Goal: Task Accomplishment & Management: Manage account settings

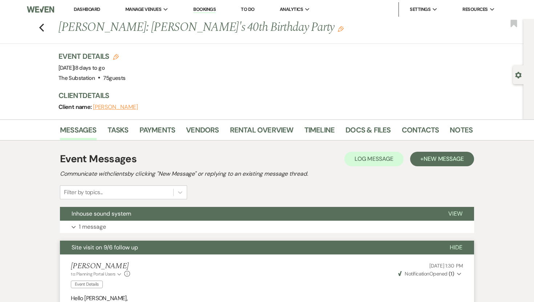
click at [82, 9] on link "Dashboard" at bounding box center [87, 9] width 26 height 6
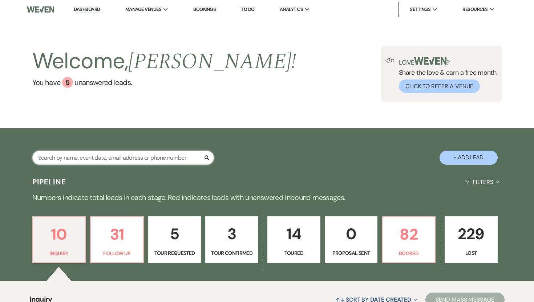
click at [170, 158] on input "text" at bounding box center [123, 158] width 182 height 14
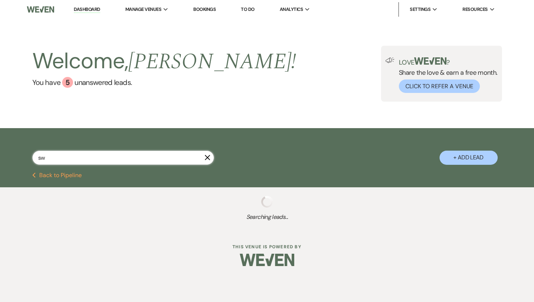
type input "swc"
select select "5"
select select "8"
select select "10"
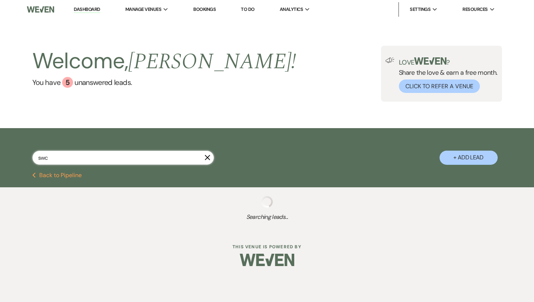
select select "8"
select select "5"
select select "8"
select select "10"
select select "8"
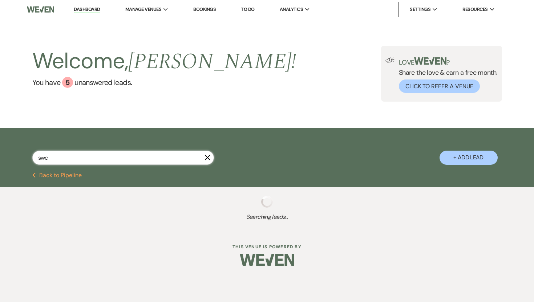
select select "1"
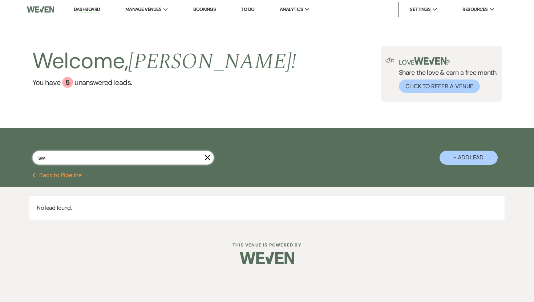
type input "s"
type input "[PERSON_NAME]"
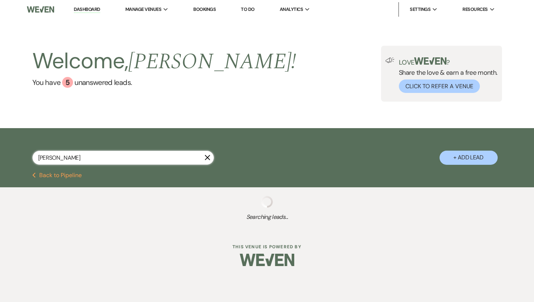
select select "8"
select select "9"
select select "8"
select select "5"
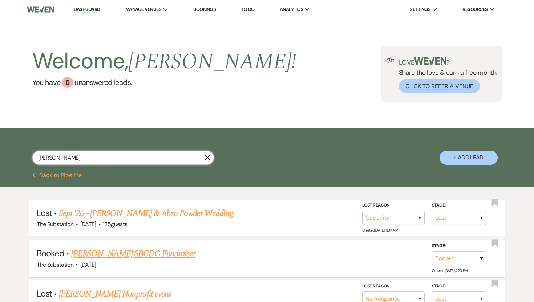
type input "[PERSON_NAME]"
click at [144, 253] on link "[PERSON_NAME] SBCDC Fundraiser" at bounding box center [133, 253] width 124 height 13
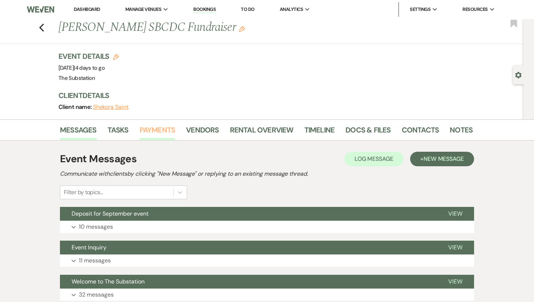
click at [164, 132] on link "Payments" at bounding box center [158, 132] width 36 height 16
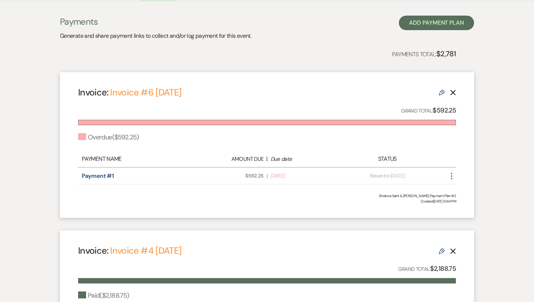
scroll to position [140, 0]
click at [92, 173] on link "Payment #1" at bounding box center [98, 176] width 32 height 8
click at [96, 173] on link "Payment #1" at bounding box center [98, 176] width 32 height 8
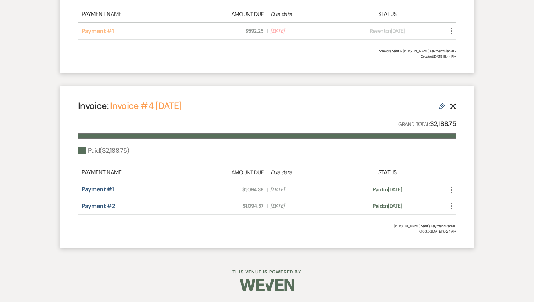
scroll to position [0, 0]
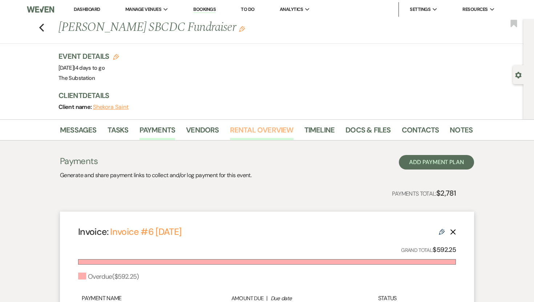
click at [253, 128] on link "Rental Overview" at bounding box center [262, 132] width 64 height 16
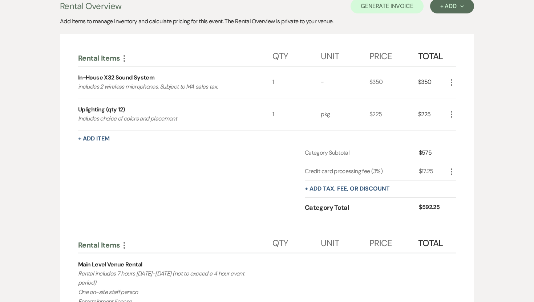
scroll to position [150, 0]
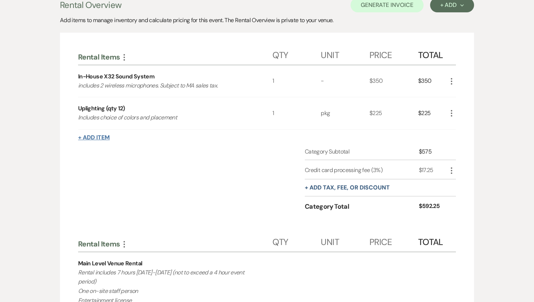
click at [88, 137] on button "+ Add Item" at bounding box center [94, 138] width 32 height 6
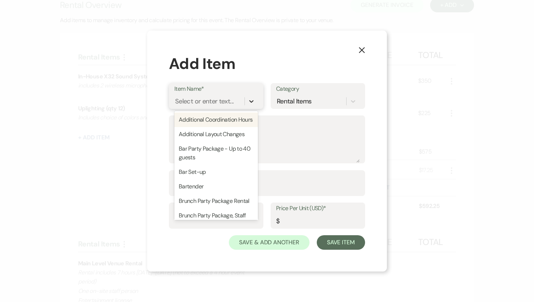
click at [253, 103] on icon at bounding box center [251, 101] width 7 height 7
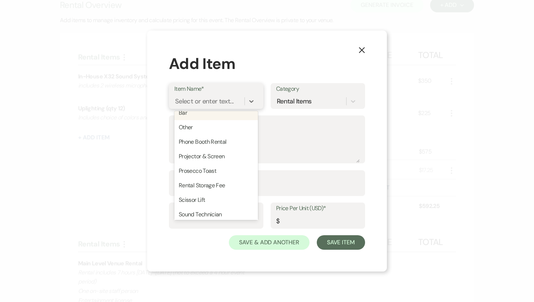
scroll to position [510, 0]
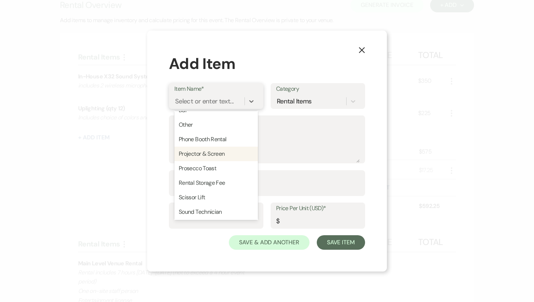
click at [217, 156] on div "Projector & Screen" at bounding box center [216, 154] width 84 height 15
type textarea "5500 Lumen HD 4K Projector & 100" Screen. Subject to MA sales tax."
type input "550"
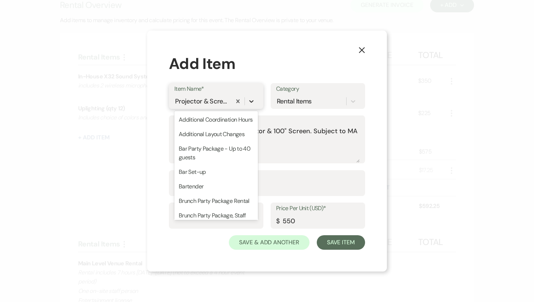
click at [251, 98] on icon at bounding box center [251, 101] width 7 height 7
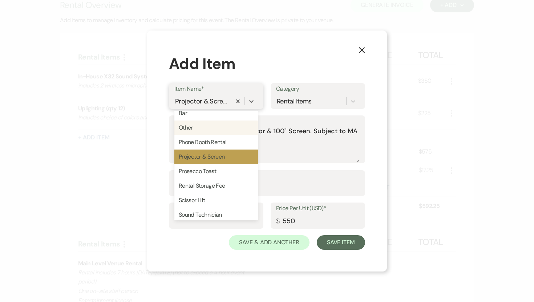
scroll to position [507, 0]
click at [230, 155] on div "Projector & Screen" at bounding box center [216, 157] width 84 height 15
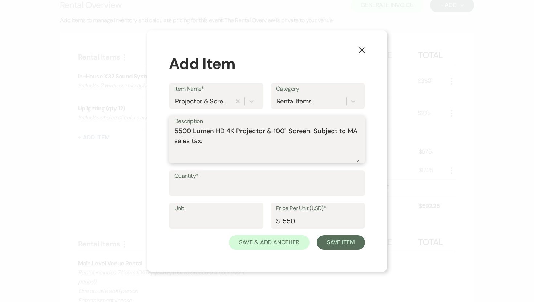
drag, startPoint x: 220, startPoint y: 142, endPoint x: 171, endPoint y: 130, distance: 50.8
click at [170, 131] on div "Description 5500 Lumen HD 4K Projector & 100" Screen. Subject to MA sales tax." at bounding box center [267, 140] width 196 height 48
type textarea "In-house projector and screen"
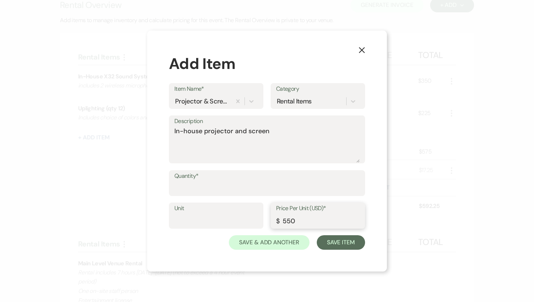
click at [285, 221] on input "550" at bounding box center [318, 221] width 84 height 14
type input "150"
click at [331, 249] on button "Save Item" at bounding box center [341, 242] width 48 height 15
click at [246, 190] on input "Quantity*" at bounding box center [267, 188] width 185 height 14
type input "1"
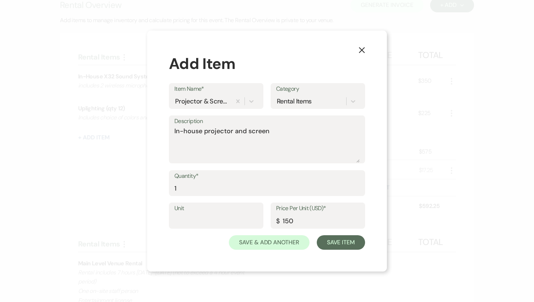
click at [334, 264] on div "X Add Item Item Name* Projector & Screen Category Rental Items Description In-h…" at bounding box center [267, 152] width 240 height 242
click at [343, 244] on button "Save Item" at bounding box center [341, 242] width 48 height 15
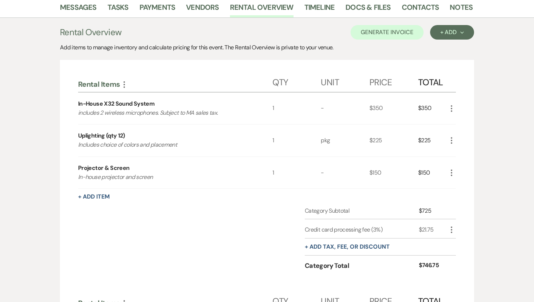
scroll to position [103, 0]
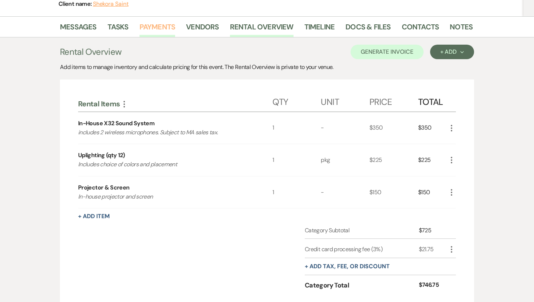
click at [160, 33] on link "Payments" at bounding box center [158, 29] width 36 height 16
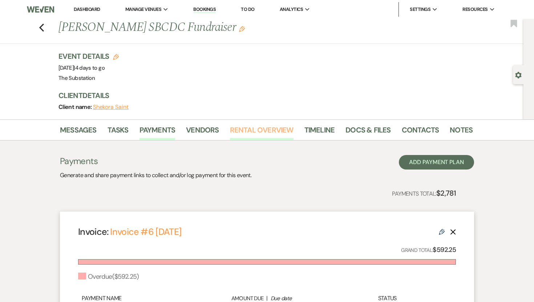
click at [258, 127] on link "Rental Overview" at bounding box center [262, 132] width 64 height 16
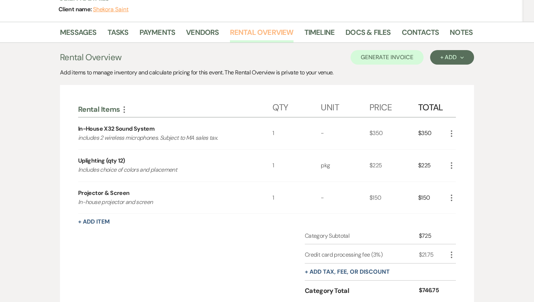
scroll to position [98, 0]
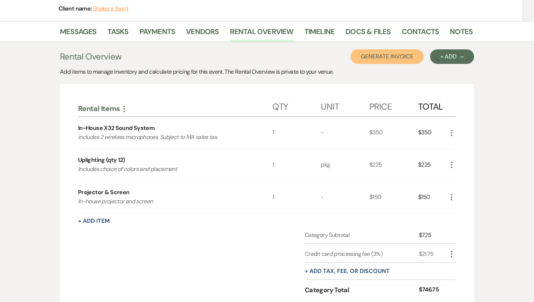
click at [394, 54] on button "Generate Invoice" at bounding box center [387, 56] width 73 height 15
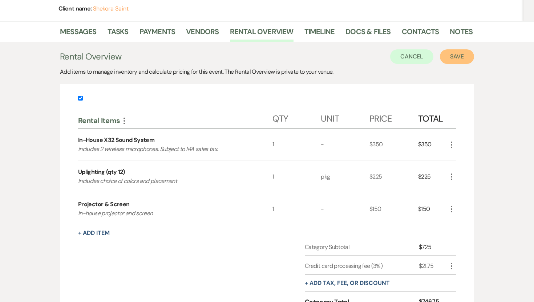
click at [465, 57] on button "Save" at bounding box center [457, 56] width 34 height 15
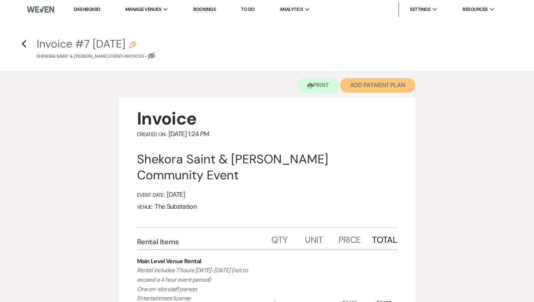
click at [360, 89] on button "Add Payment Plan" at bounding box center [377, 85] width 75 height 15
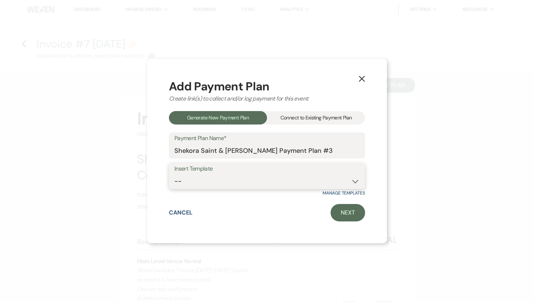
click at [248, 177] on select "-- Event Payment Plan Event Venue Rental due in full Additional Services, in fu…" at bounding box center [266, 181] width 185 height 14
click at [302, 120] on div "Connect to Existing Payment Plan" at bounding box center [316, 117] width 98 height 13
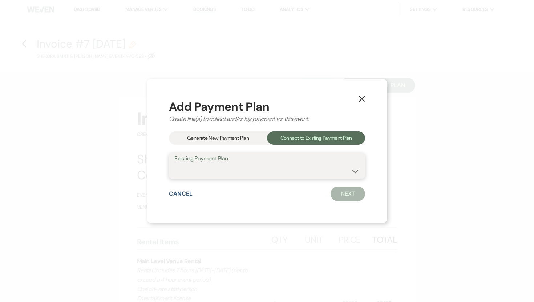
click at [248, 170] on select "Shekora Saint & [PERSON_NAME] Payment Plan #2 Shekora Saint's Payment Plan #1" at bounding box center [266, 171] width 185 height 14
select select "25168"
click at [174, 164] on select "Shekora Saint & [PERSON_NAME] Payment Plan #2 Shekora Saint's Payment Plan #1" at bounding box center [266, 171] width 185 height 14
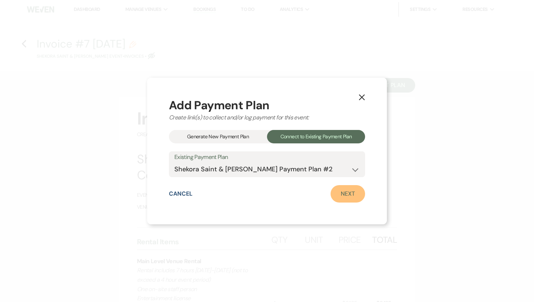
click at [342, 194] on link "Next" at bounding box center [348, 193] width 35 height 17
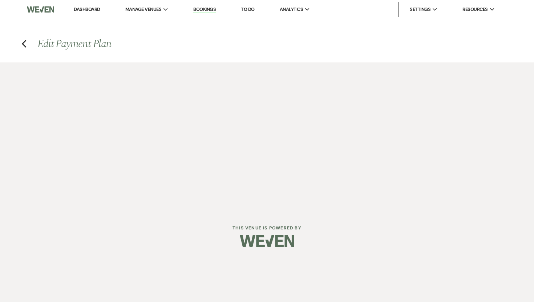
select select "28591"
select select "2"
select select "percentage"
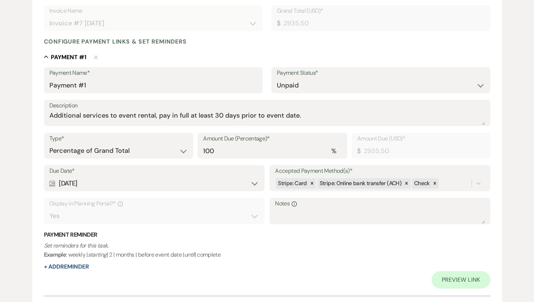
scroll to position [237, 0]
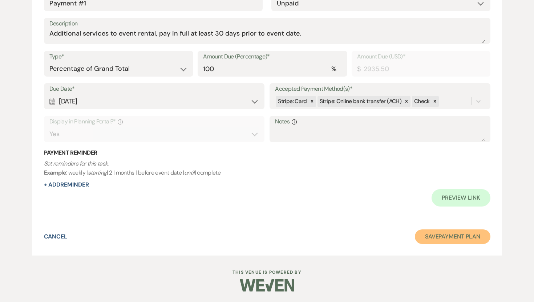
click at [442, 235] on button "Save Payment Plan" at bounding box center [453, 237] width 76 height 15
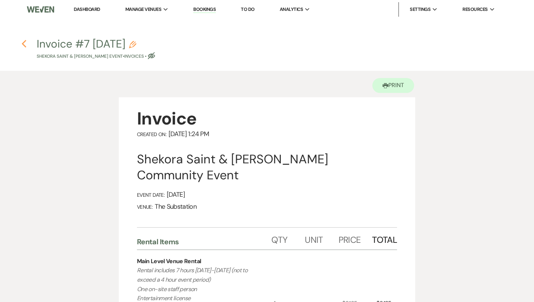
click at [25, 42] on use "button" at bounding box center [23, 44] width 5 height 8
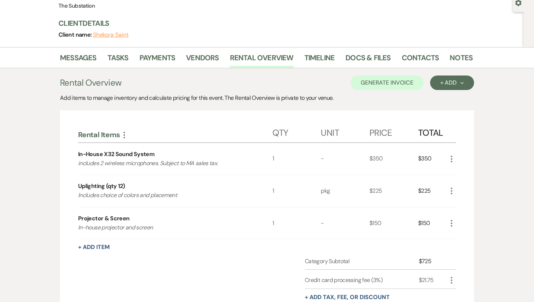
scroll to position [62, 0]
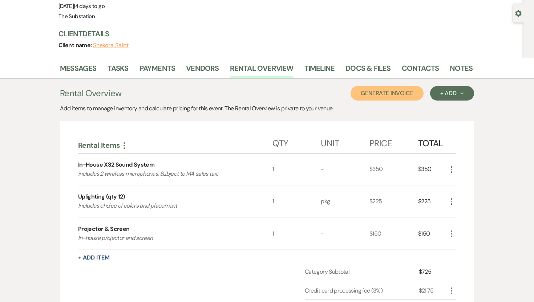
click at [408, 93] on button "Generate Invoice" at bounding box center [387, 93] width 73 height 15
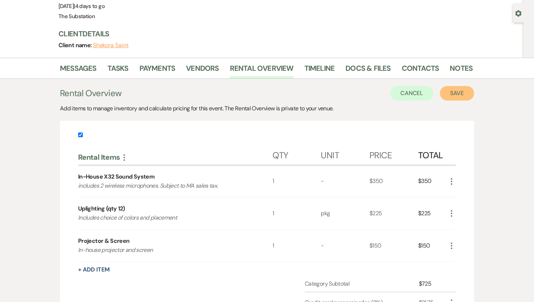
click at [455, 97] on button "Save" at bounding box center [457, 93] width 34 height 15
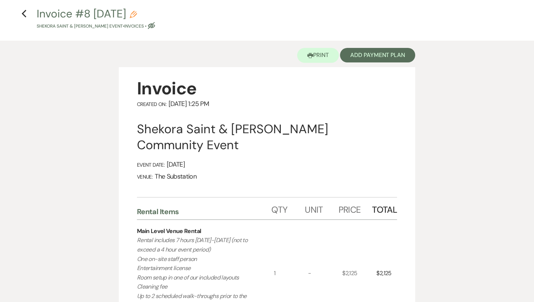
scroll to position [8, 0]
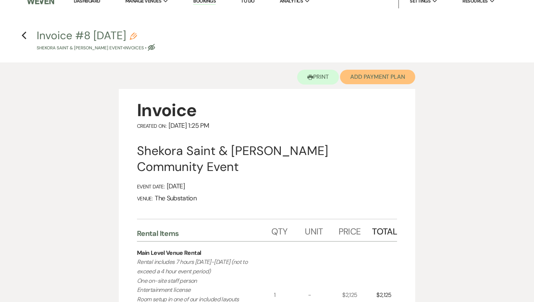
click at [368, 78] on button "Add Payment Plan" at bounding box center [377, 77] width 75 height 15
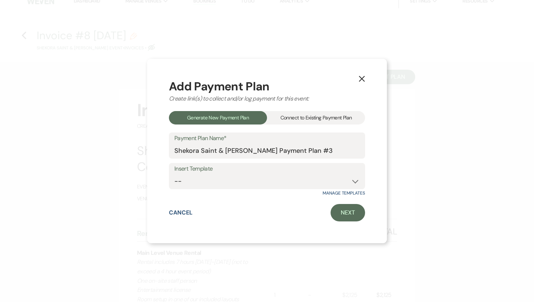
click at [314, 120] on div "Connect to Existing Payment Plan" at bounding box center [316, 117] width 98 height 13
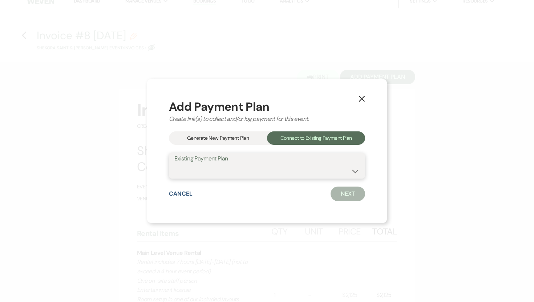
click at [268, 169] on select "Shekora Saint & [PERSON_NAME] Payment Plan #2 Shekora Saint's Payment Plan #1" at bounding box center [266, 171] width 185 height 14
select select "19623"
click at [174, 164] on select "Shekora Saint & [PERSON_NAME] Payment Plan #2 Shekora Saint's Payment Plan #1" at bounding box center [266, 171] width 185 height 14
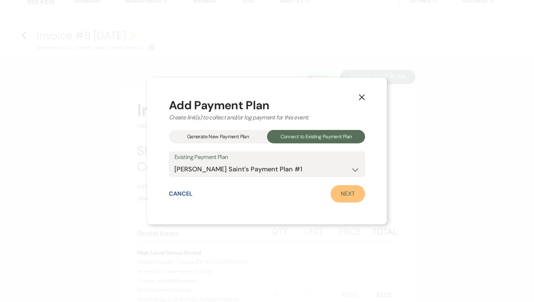
click at [340, 194] on link "Next" at bounding box center [348, 193] width 35 height 17
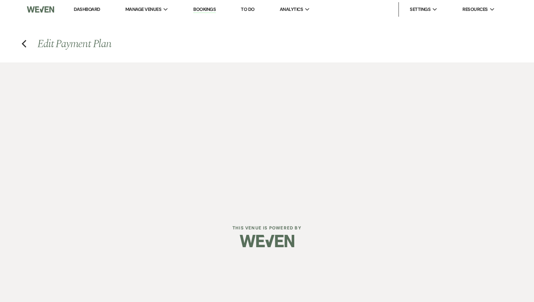
select select "28592"
select select "1"
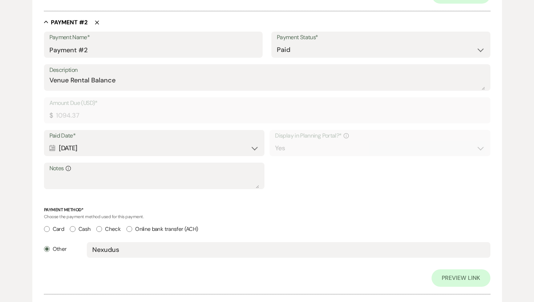
scroll to position [474, 0]
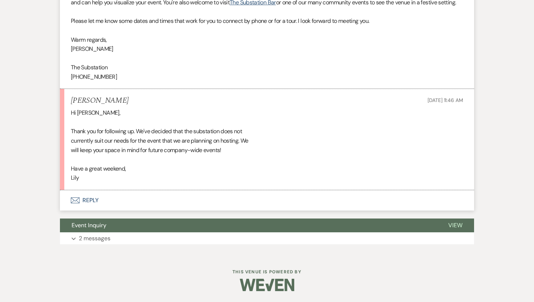
scroll to position [386, 0]
click at [104, 242] on p "2 messages" at bounding box center [95, 238] width 32 height 9
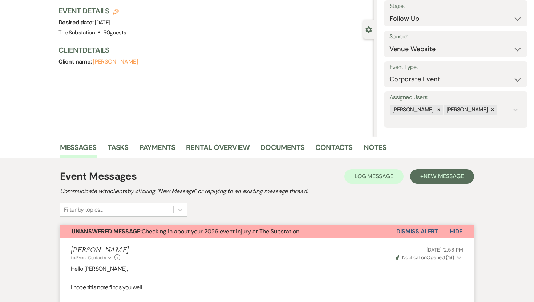
scroll to position [25, 0]
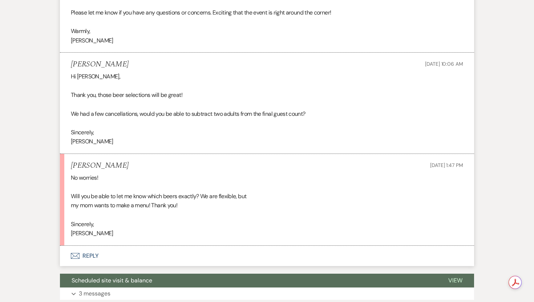
scroll to position [2114, 0]
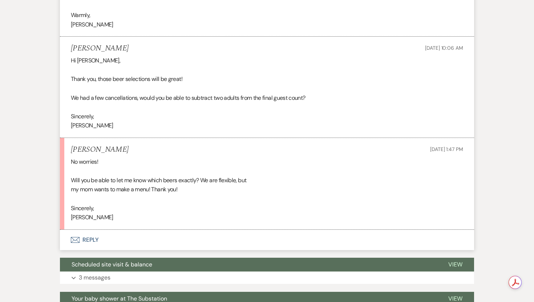
click at [93, 234] on button "Envelope Reply" at bounding box center [267, 240] width 414 height 20
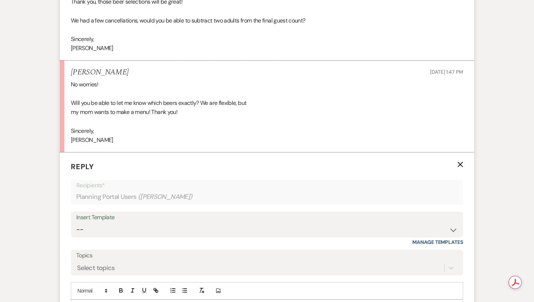
scroll to position [2242, 0]
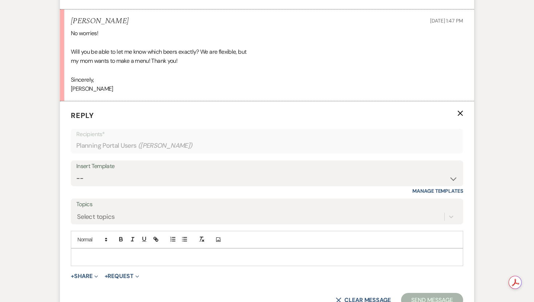
click at [92, 253] on p at bounding box center [267, 257] width 381 height 8
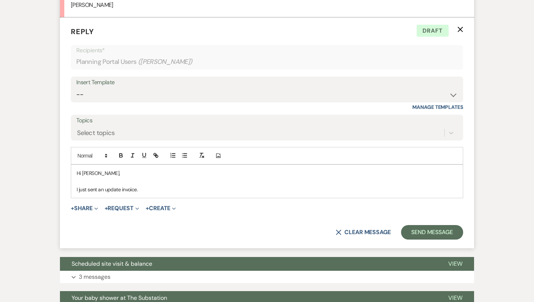
scroll to position [2329, 0]
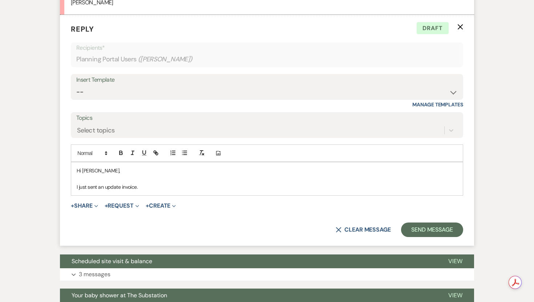
click at [120, 186] on p "I just sent an update invoice." at bounding box center [267, 187] width 381 height 8
click at [156, 190] on p "I just sent an updated invoice." at bounding box center [267, 187] width 381 height 8
click at [149, 187] on p "I just sent an updated invoice. The beer that we'll have on tap for your event" at bounding box center [267, 187] width 381 height 8
click at [283, 186] on p "I just sent an updated invoice. Here is the selection of beer that we'll have o…" at bounding box center [267, 187] width 381 height 8
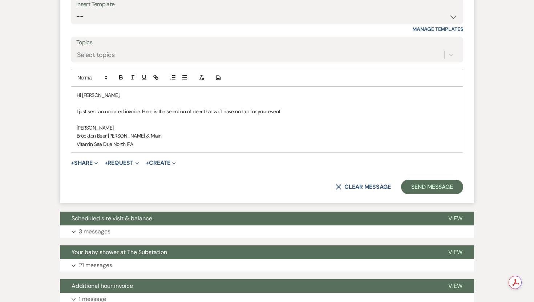
scroll to position [2422, 0]
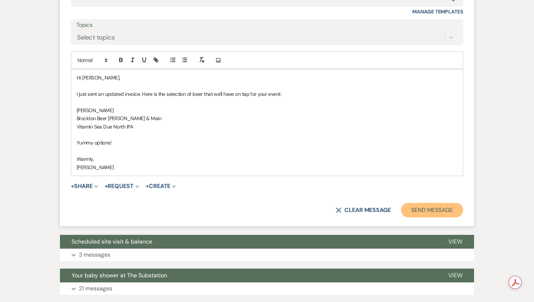
click at [432, 209] on button "Send Message" at bounding box center [432, 210] width 62 height 15
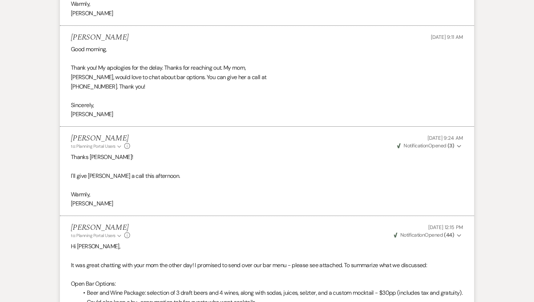
scroll to position [0, 0]
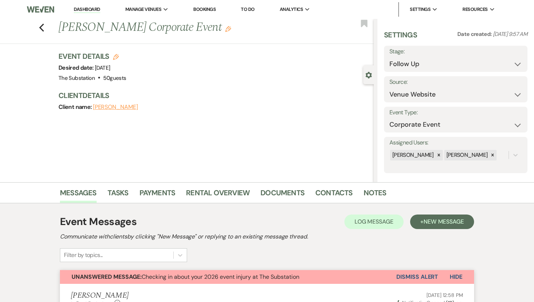
click at [92, 9] on link "Dashboard" at bounding box center [87, 9] width 26 height 7
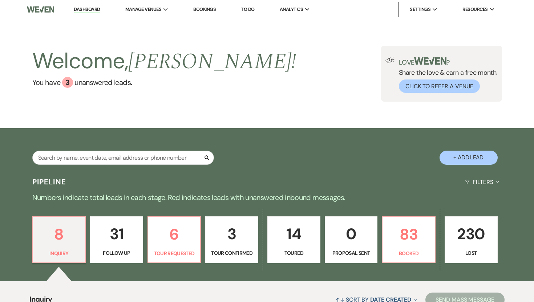
click at [442, 252] on div "8 Inquiry 31 Follow Up 6 Tour Requested 3 Tour Confirmed 14 Toured 0 Proposal S…" at bounding box center [266, 245] width 523 height 74
click at [410, 246] on p "83" at bounding box center [409, 234] width 44 height 24
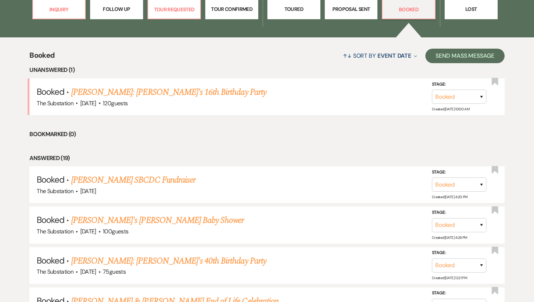
scroll to position [238, 0]
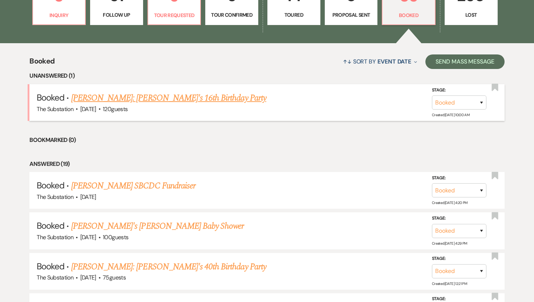
click at [182, 100] on link "Ebony Milton: Chloe's 16th Birthday Party" at bounding box center [168, 98] width 195 height 13
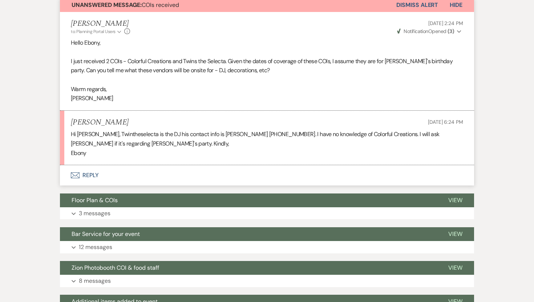
scroll to position [177, 0]
